Goal: Information Seeking & Learning: Learn about a topic

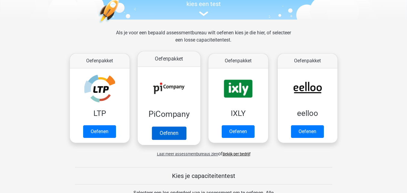
scroll to position [90, 0]
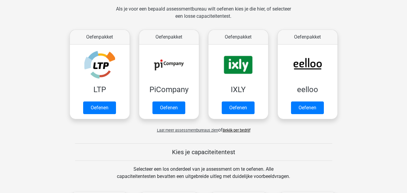
click at [230, 129] on link "Bekijk per bedrijf" at bounding box center [237, 130] width 28 height 5
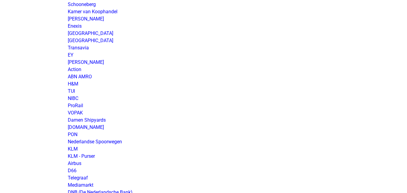
scroll to position [482, 0]
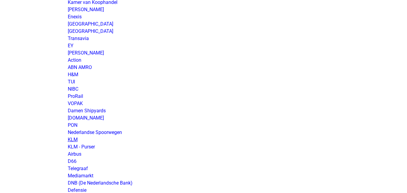
click at [72, 140] on link "KLM" at bounding box center [73, 140] width 10 height 6
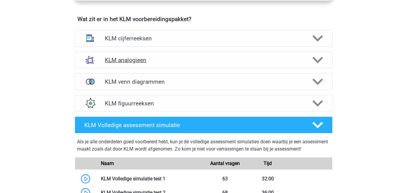
scroll to position [422, 0]
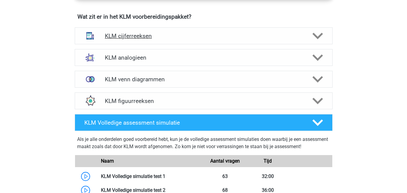
click at [158, 36] on h4 "KLM cijferreeksen" at bounding box center [203, 36] width 197 height 7
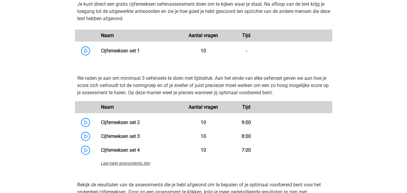
scroll to position [603, 0]
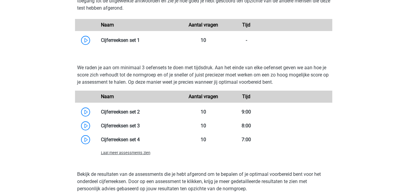
click at [130, 155] on span "Laat meer assessments zien" at bounding box center [125, 153] width 49 height 5
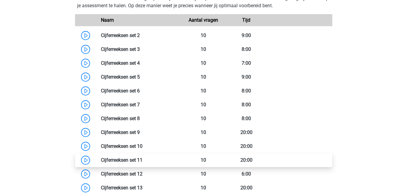
scroll to position [693, 0]
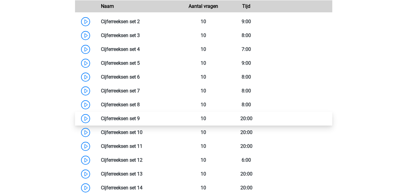
click at [140, 119] on link at bounding box center [140, 119] width 0 height 6
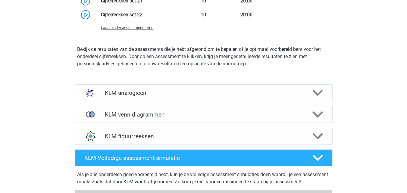
scroll to position [964, 0]
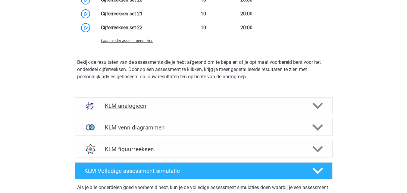
click at [102, 107] on div "KLM analogieen" at bounding box center [203, 105] width 206 height 7
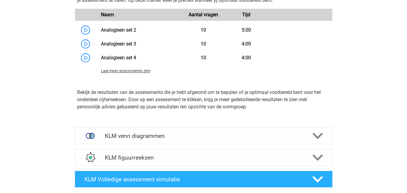
scroll to position [1356, 0]
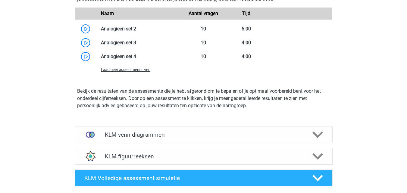
click at [119, 71] on span "Laat meer assessments zien" at bounding box center [125, 69] width 49 height 5
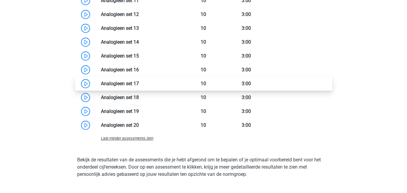
scroll to position [1507, 0]
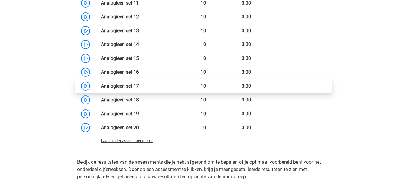
click at [139, 88] on link at bounding box center [139, 86] width 0 height 6
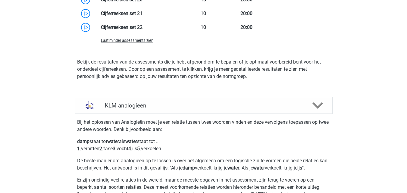
scroll to position [964, 0]
click at [149, 103] on h4 "KLM analogieen" at bounding box center [203, 105] width 197 height 7
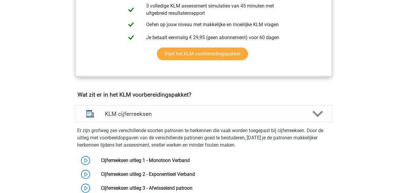
scroll to position [331, 0]
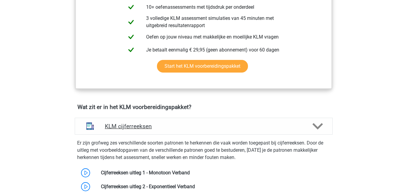
click at [161, 123] on h4 "KLM cijferreeksen" at bounding box center [203, 126] width 197 height 7
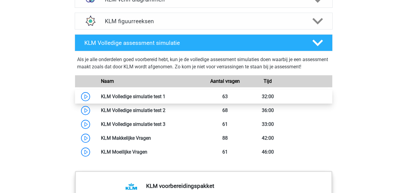
scroll to position [512, 0]
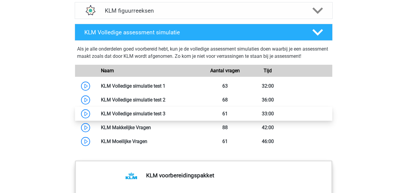
click at [165, 115] on link at bounding box center [165, 114] width 0 height 6
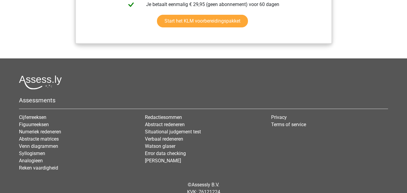
scroll to position [787, 0]
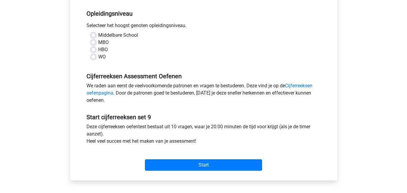
scroll to position [90, 0]
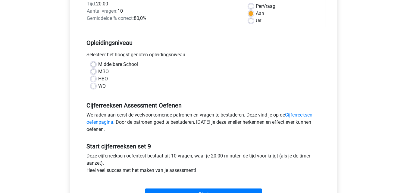
click at [98, 80] on label "HBO" at bounding box center [103, 78] width 10 height 7
click at [92, 80] on input "HBO" at bounding box center [93, 78] width 5 height 6
radio input "true"
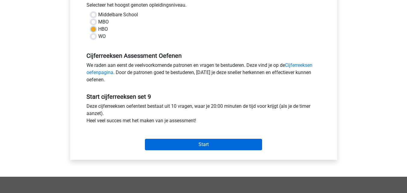
scroll to position [151, 0]
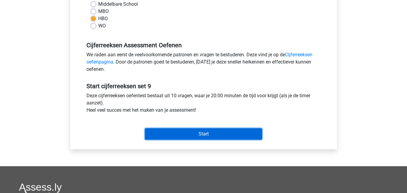
click at [178, 132] on input "Start" at bounding box center [203, 133] width 117 height 11
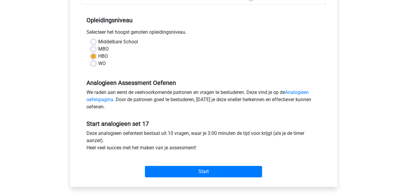
scroll to position [121, 0]
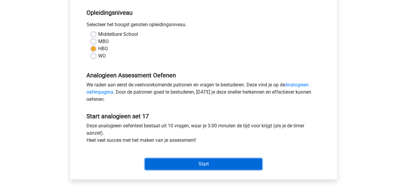
click at [190, 167] on input "Start" at bounding box center [203, 163] width 117 height 11
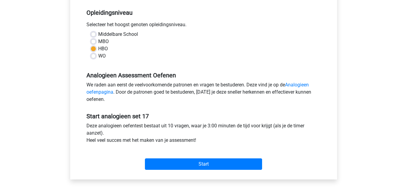
scroll to position [0, 0]
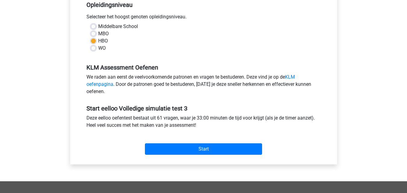
scroll to position [151, 0]
